Goal: Obtain resource: Download file/media

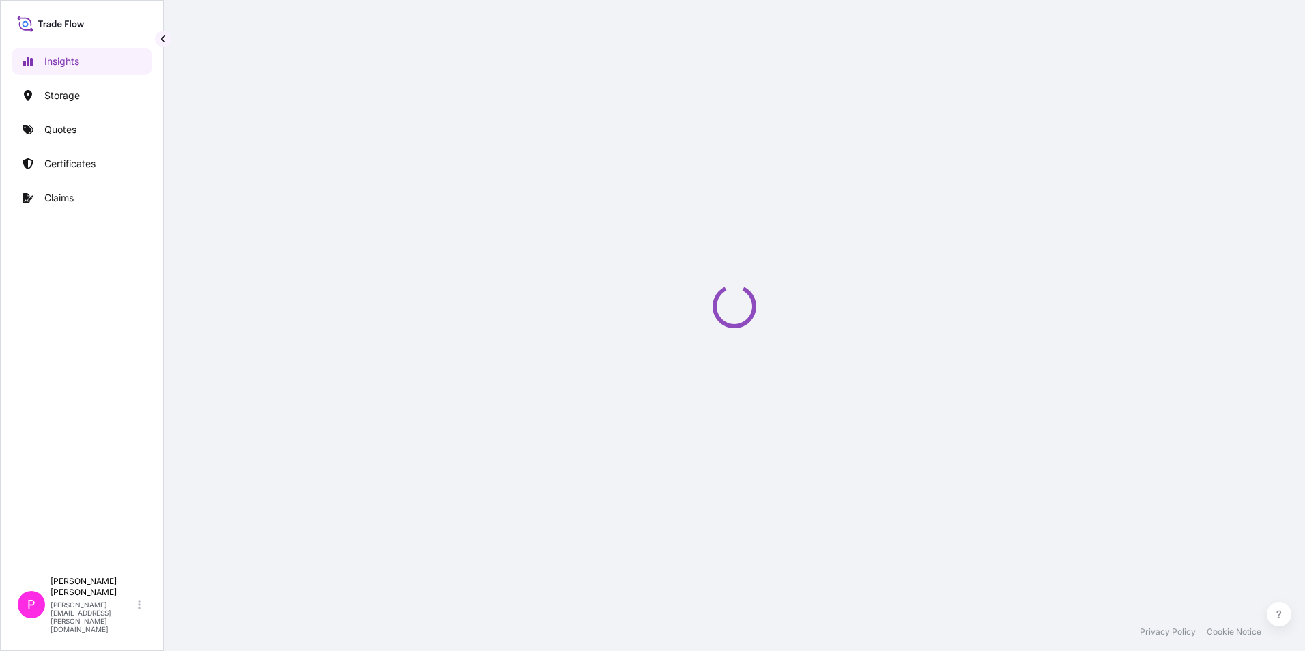
select select "2025"
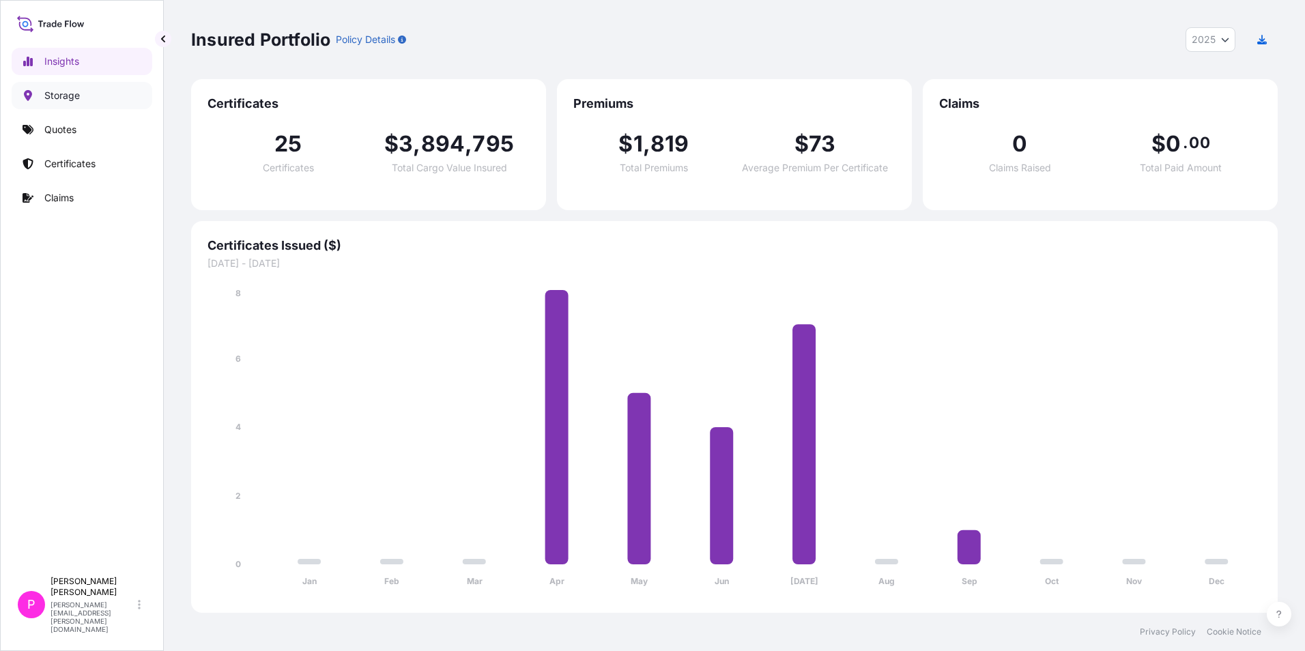
click at [81, 96] on link "Storage" at bounding box center [82, 95] width 141 height 27
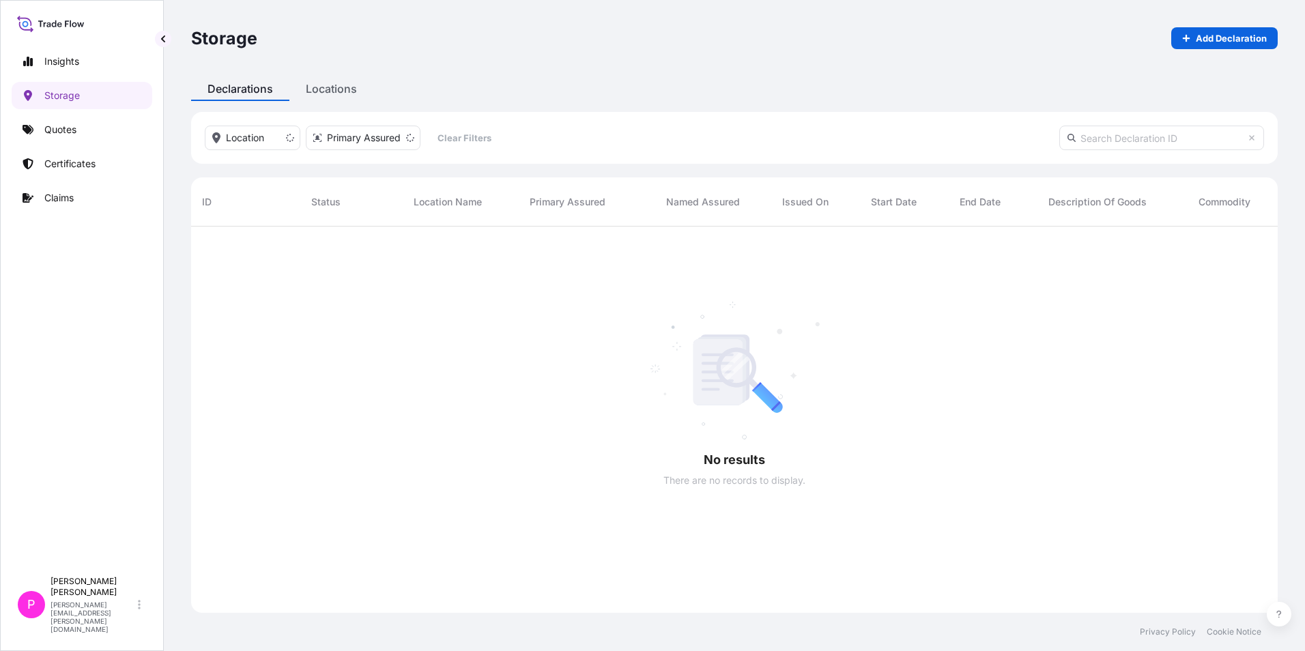
scroll to position [11, 11]
click at [68, 141] on link "Quotes" at bounding box center [82, 129] width 141 height 27
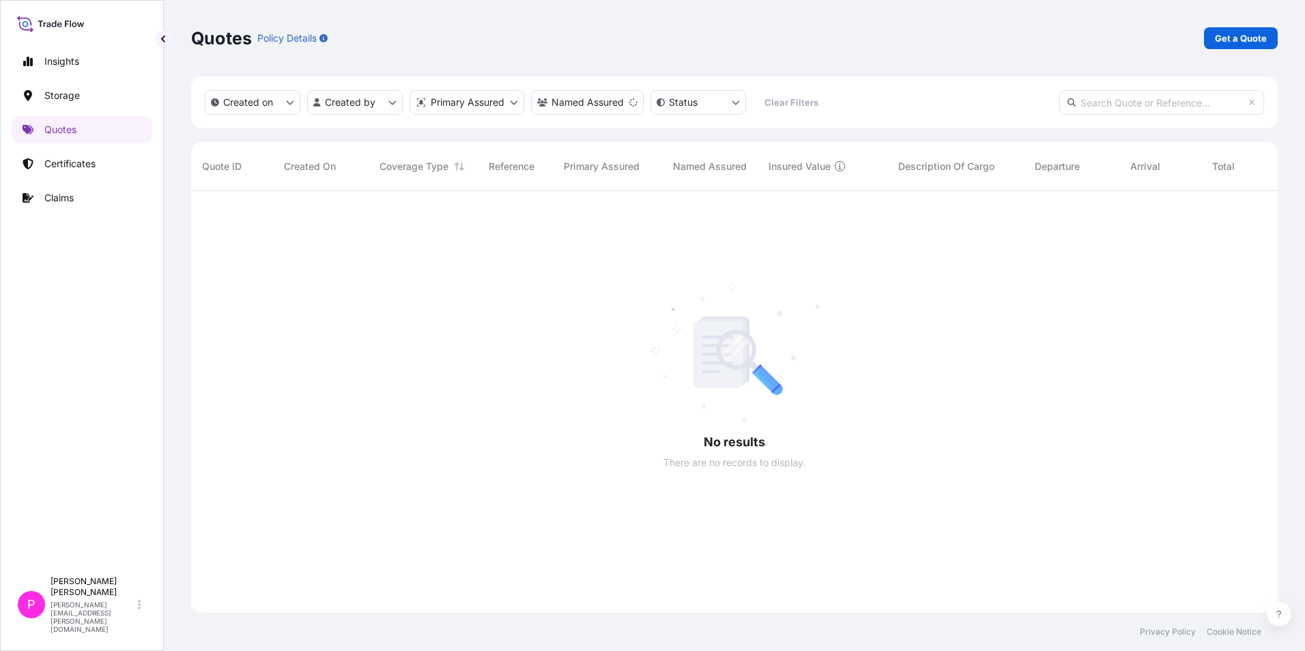
scroll to position [461, 1076]
click at [74, 91] on p "Storage" at bounding box center [61, 96] width 35 height 14
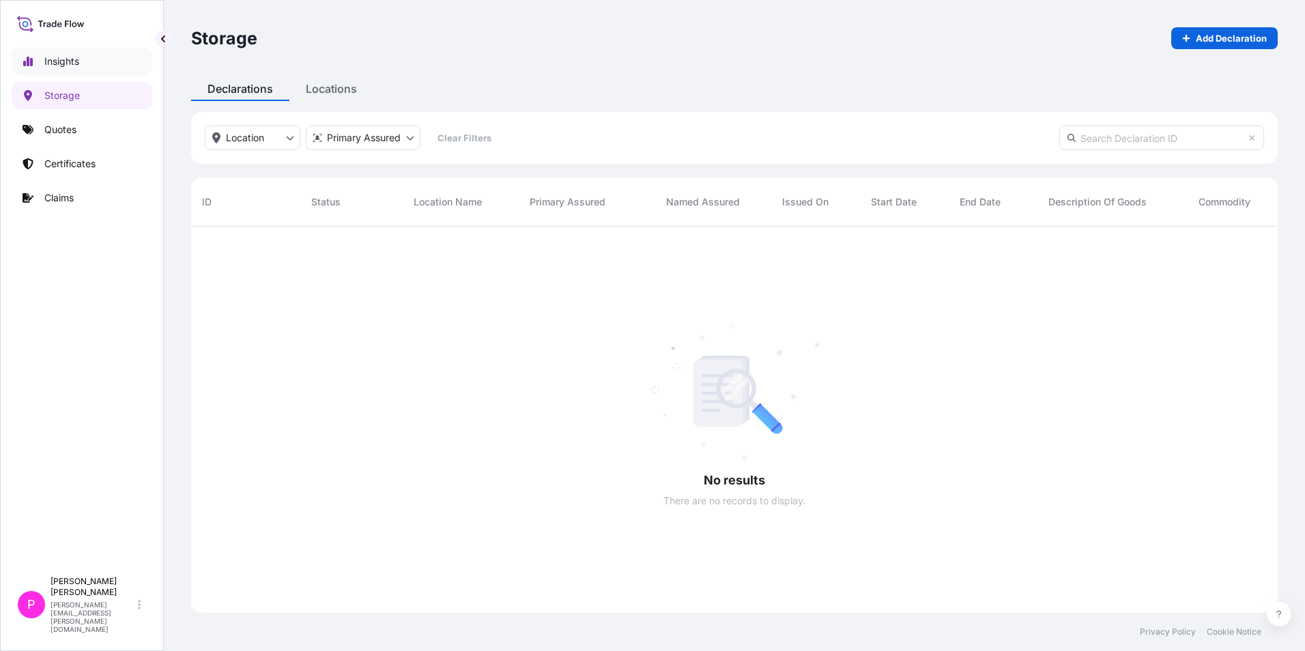
scroll to position [425, 1076]
click at [78, 159] on p "Certificates" at bounding box center [69, 164] width 51 height 14
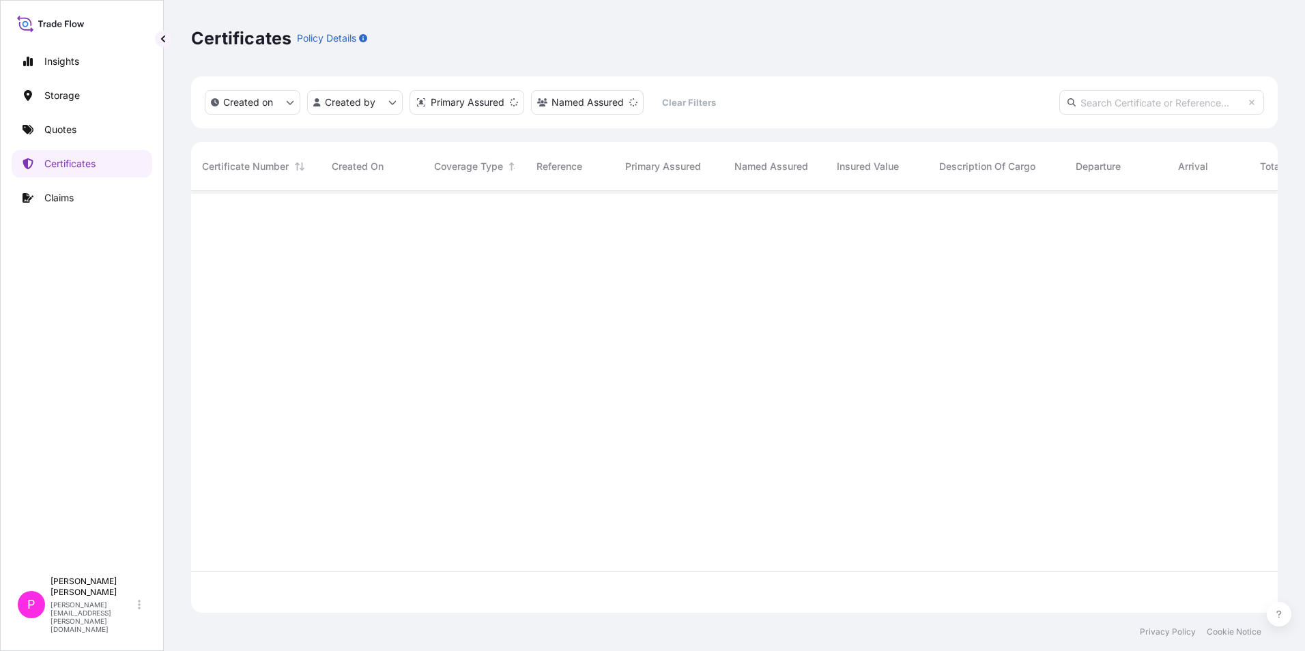
scroll to position [419, 1076]
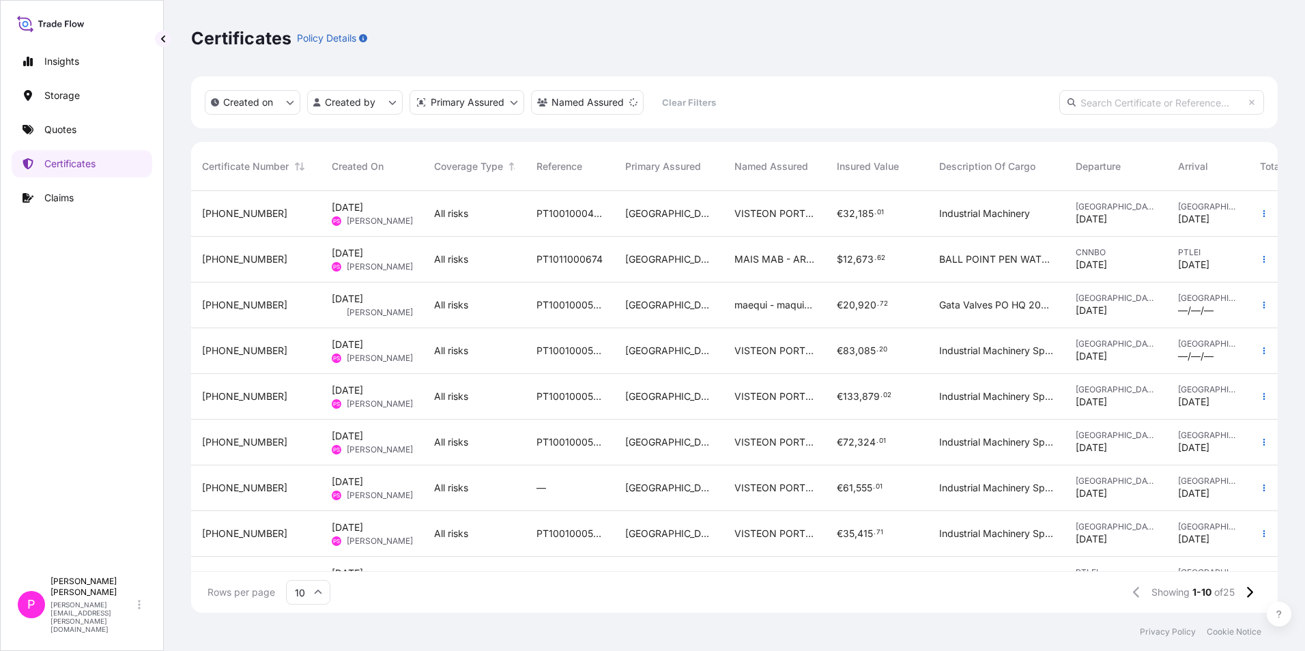
click at [216, 210] on span "[PHONE_NUMBER]" at bounding box center [244, 214] width 85 height 14
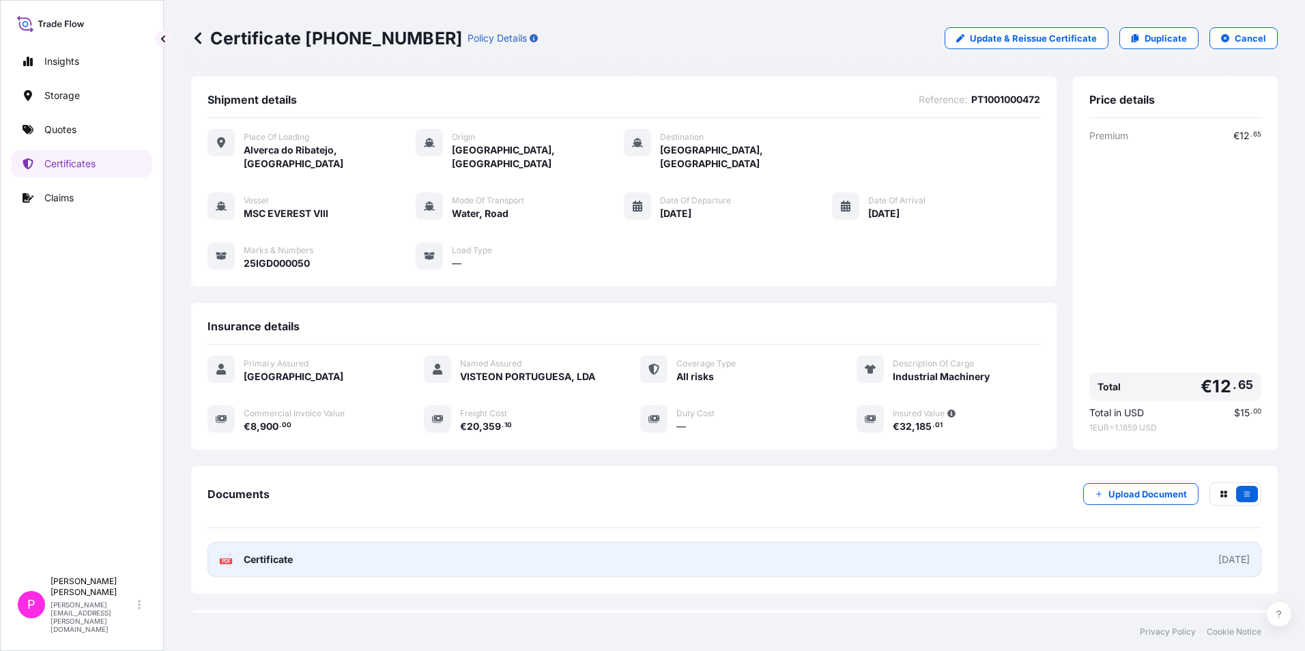
click at [1157, 549] on link "PDF Certificate [DATE]" at bounding box center [734, 559] width 1054 height 35
